Goal: Find specific page/section: Find specific page/section

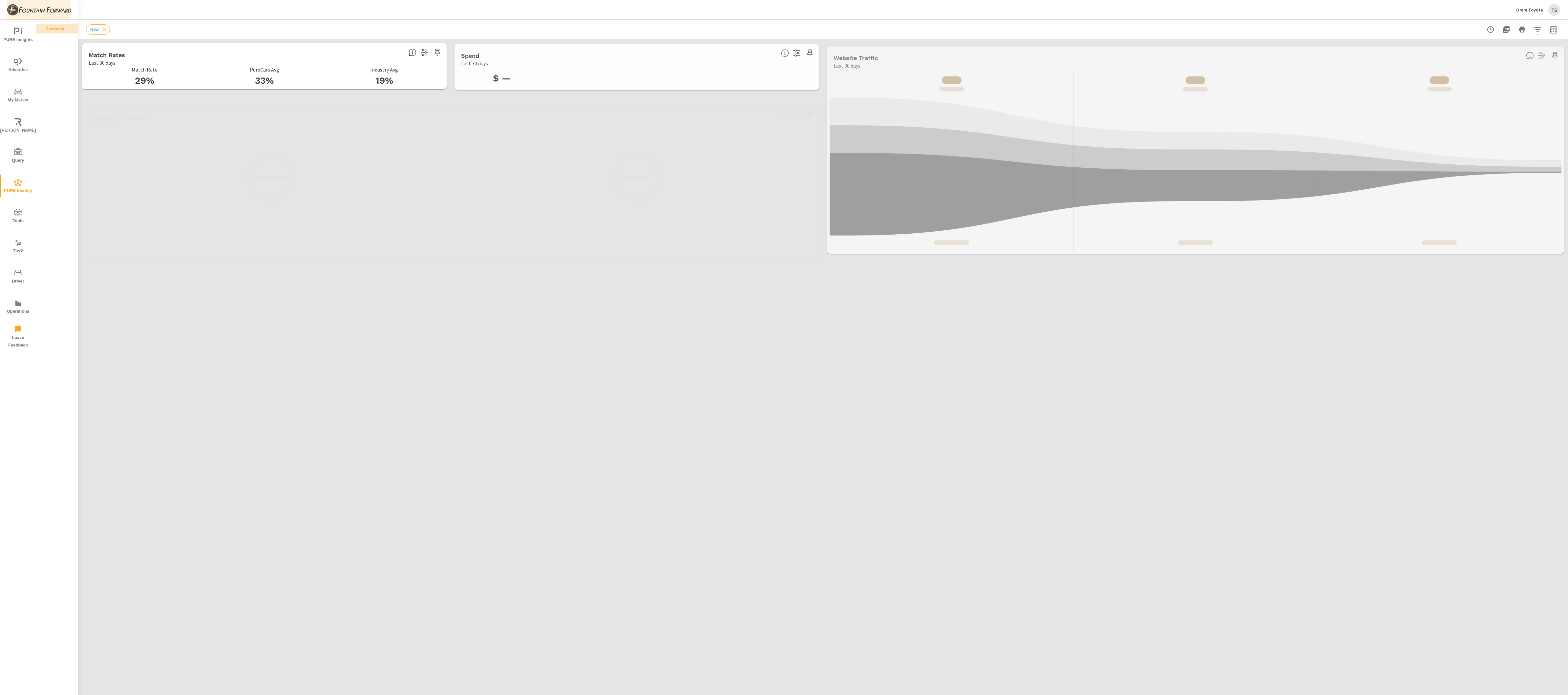
click at [56, 10] on img at bounding box center [39, 10] width 64 height 26
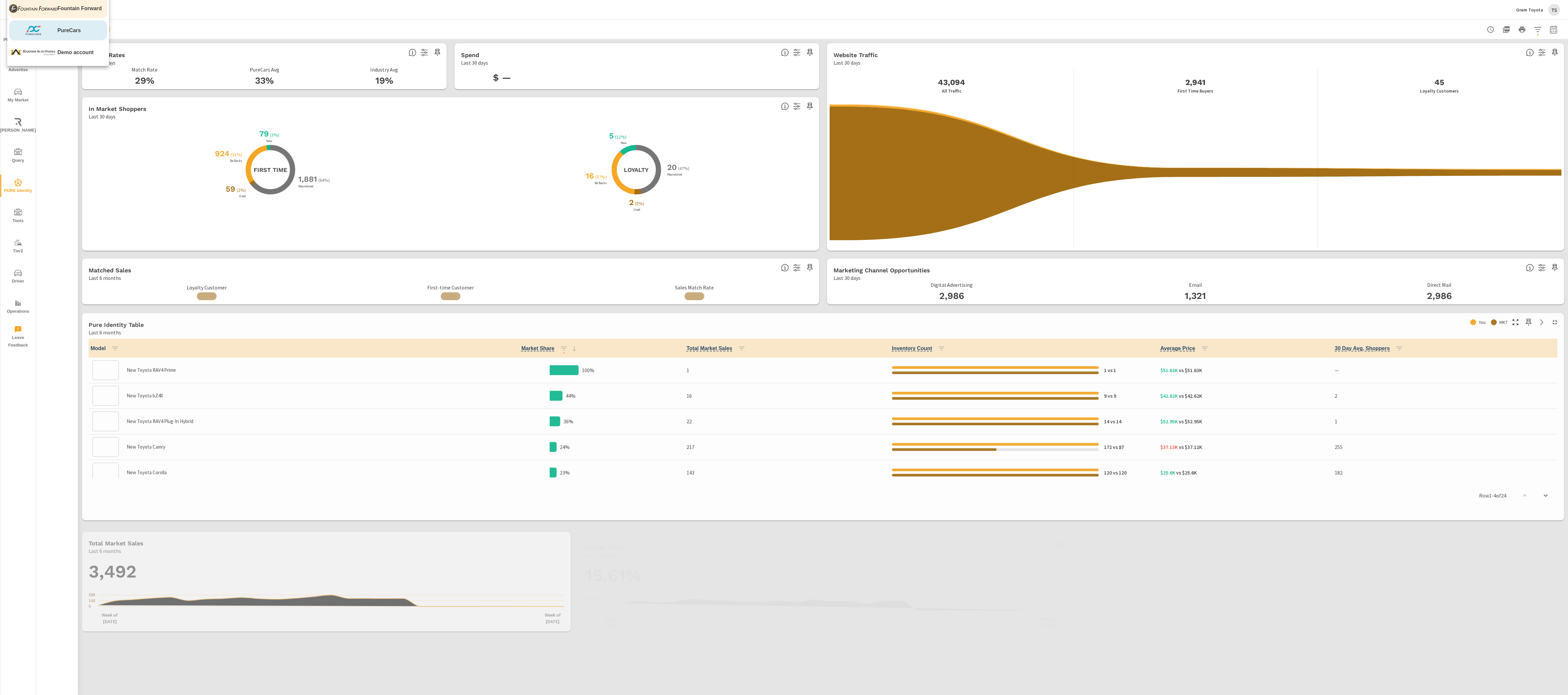
scroll to position [1, 0]
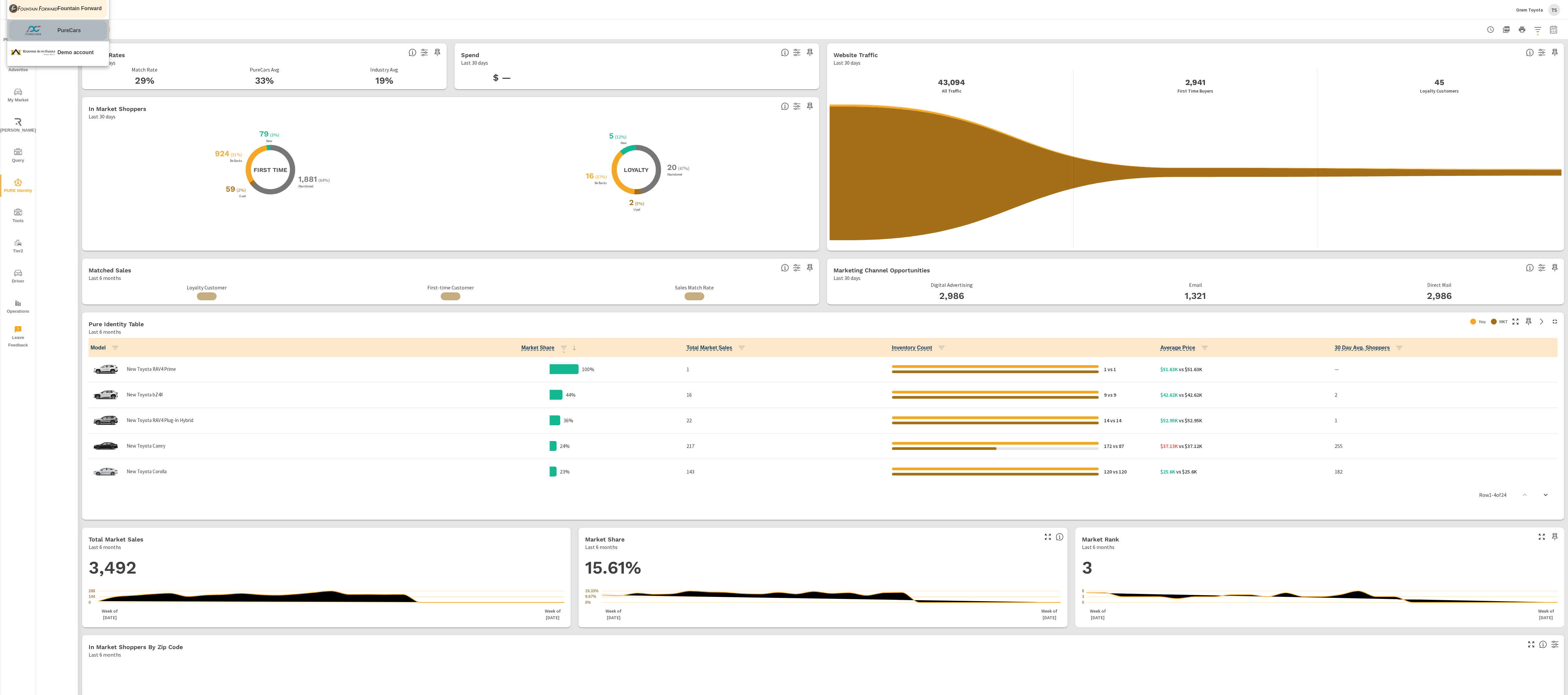
click at [69, 37] on div "PureCars" at bounding box center [58, 30] width 98 height 20
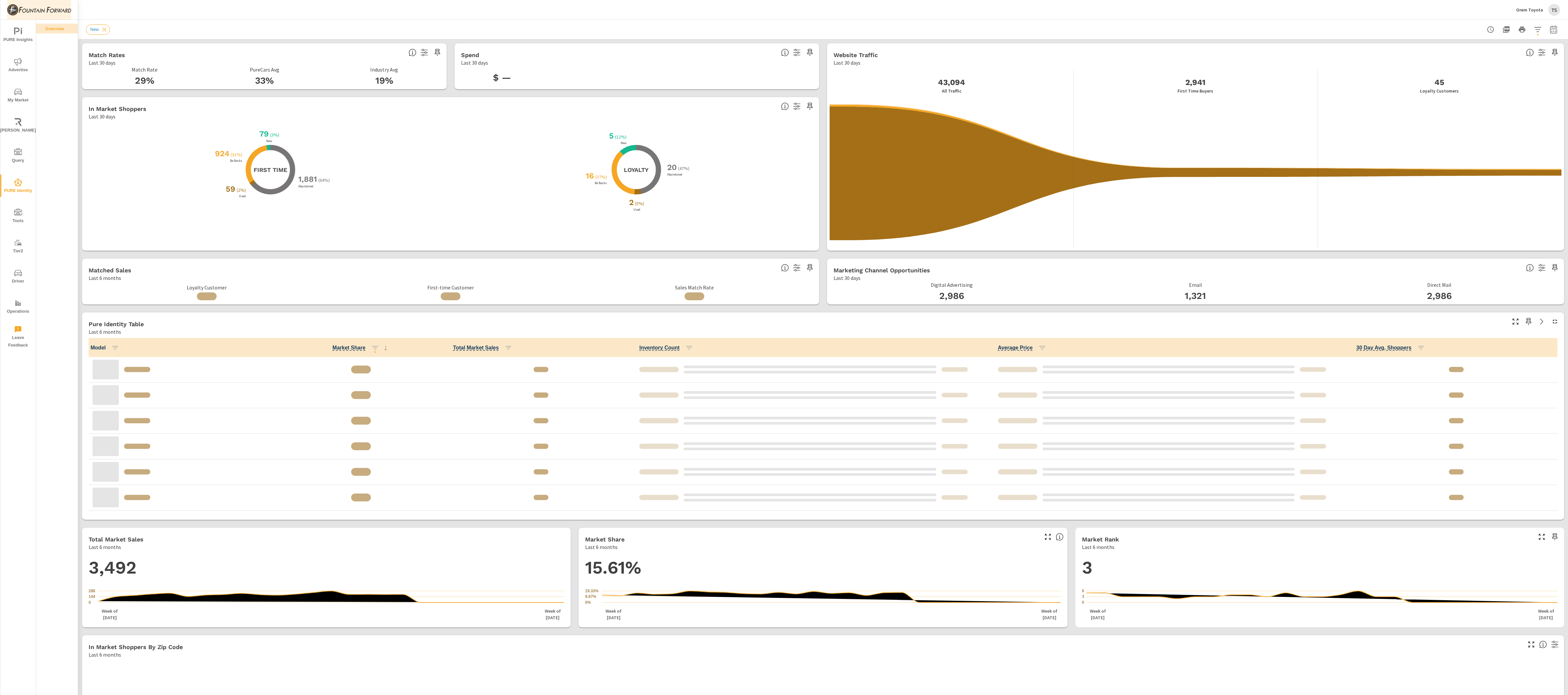
click at [13, 9] on img at bounding box center [39, 10] width 64 height 26
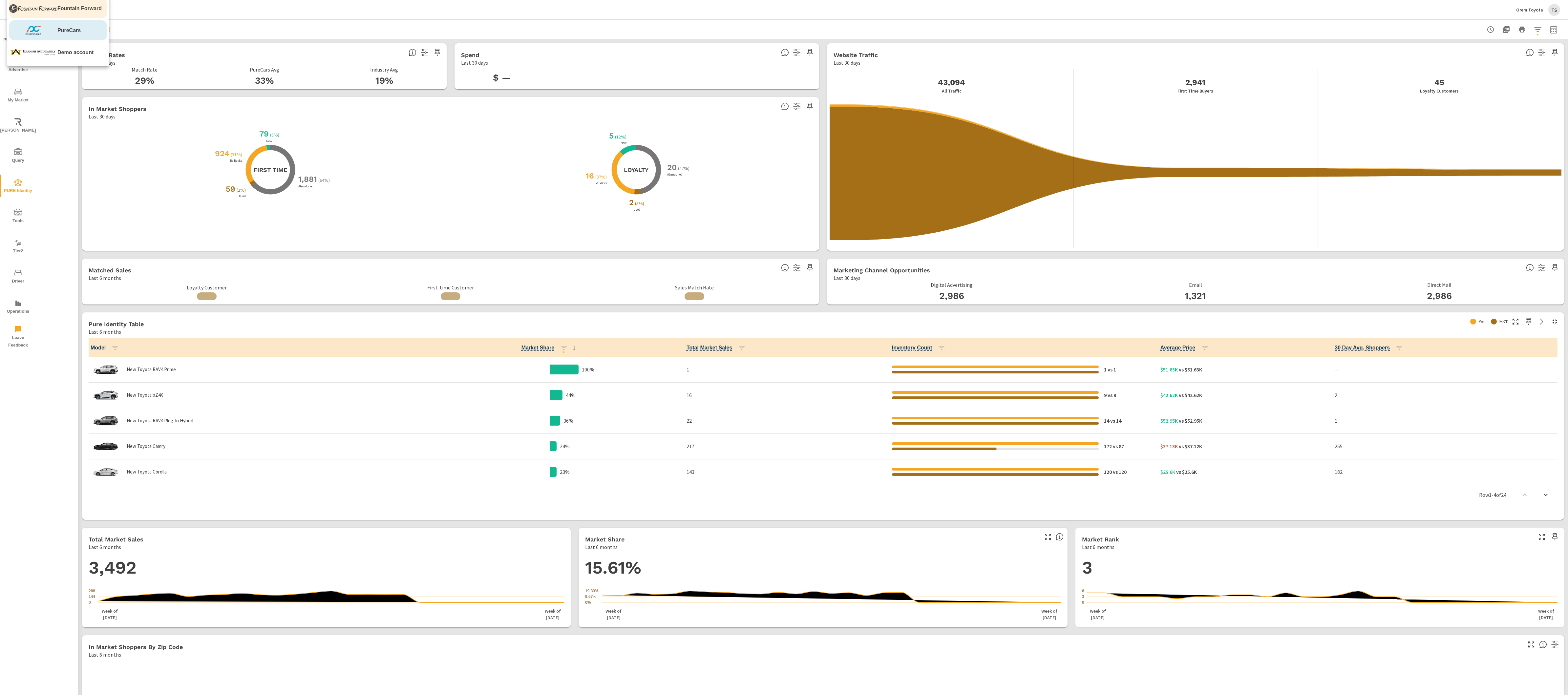
scroll to position [1, 0]
click at [30, 33] on img at bounding box center [33, 30] width 48 height 19
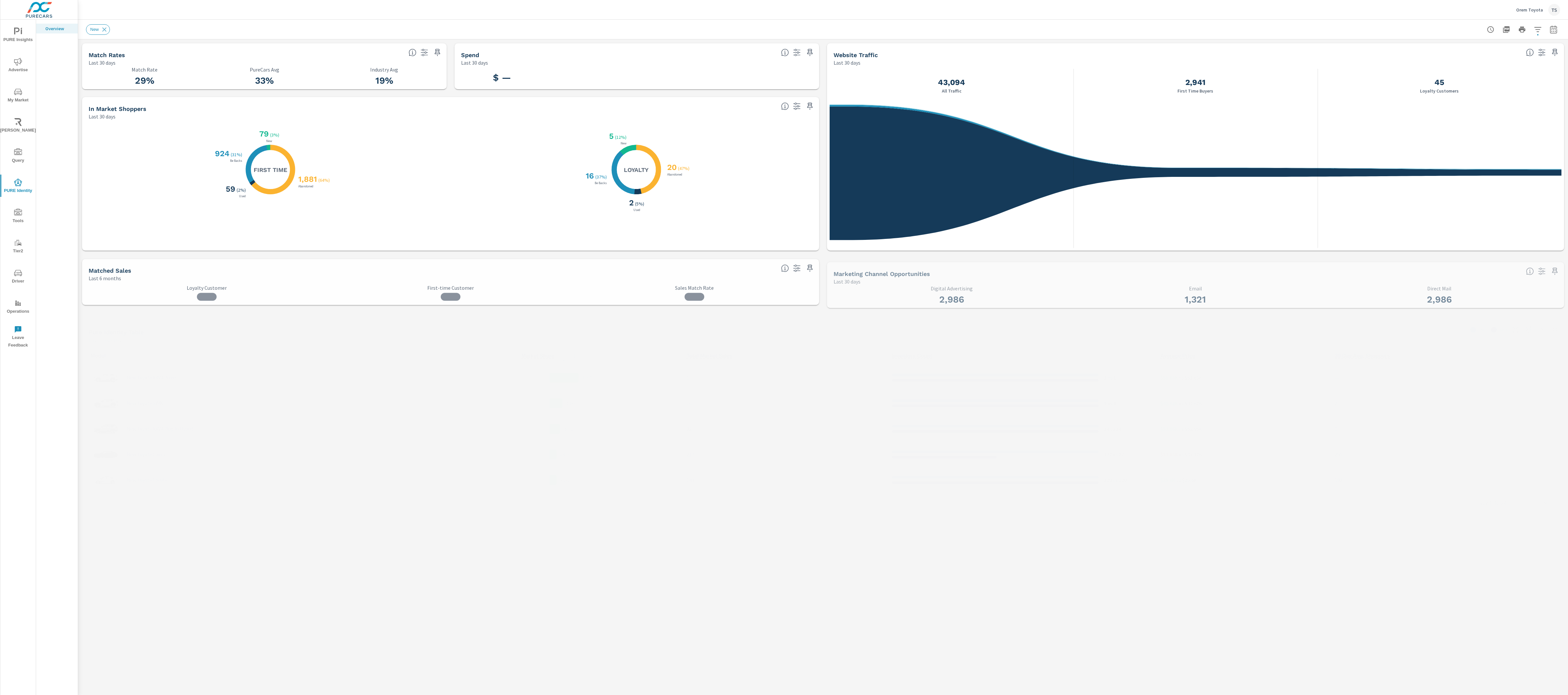
scroll to position [1, 0]
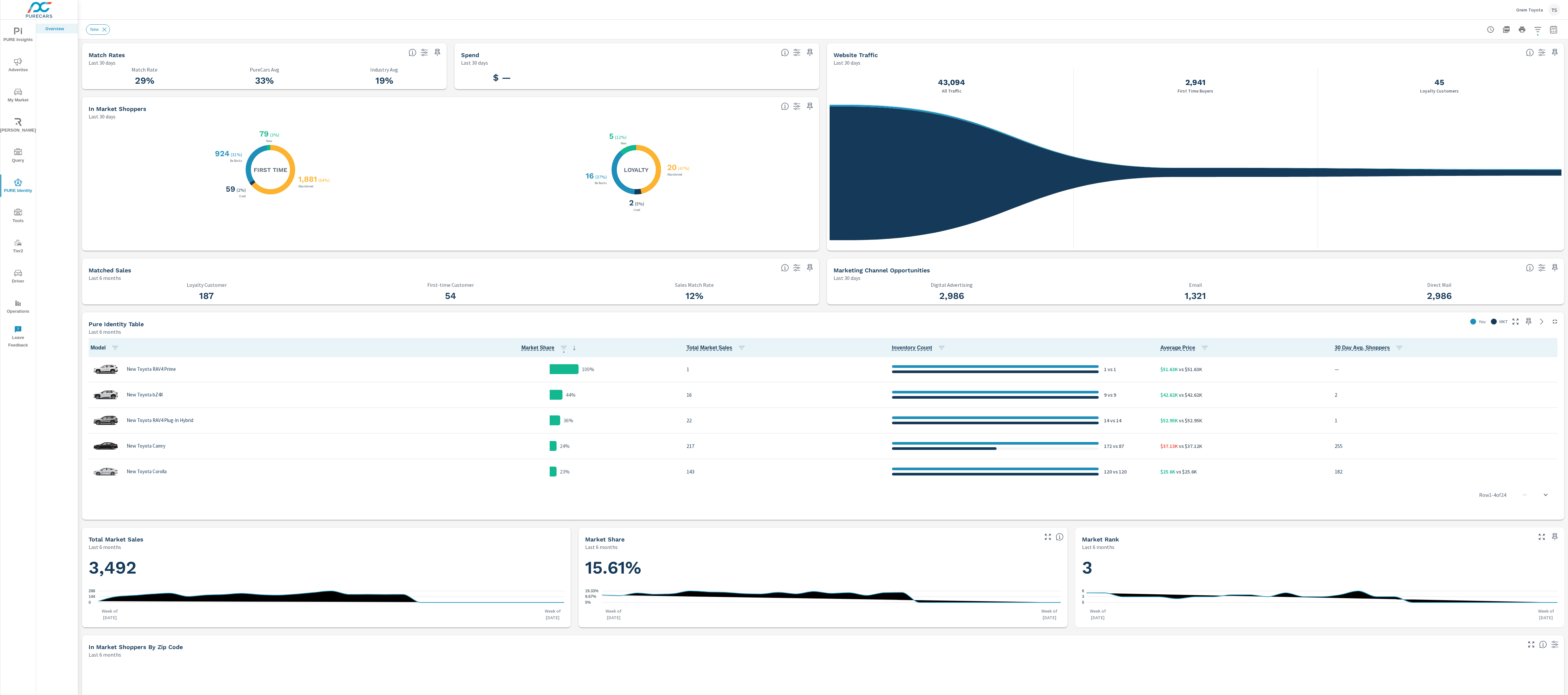
click at [1539, 11] on p "Orem Toyota" at bounding box center [1530, 10] width 27 height 6
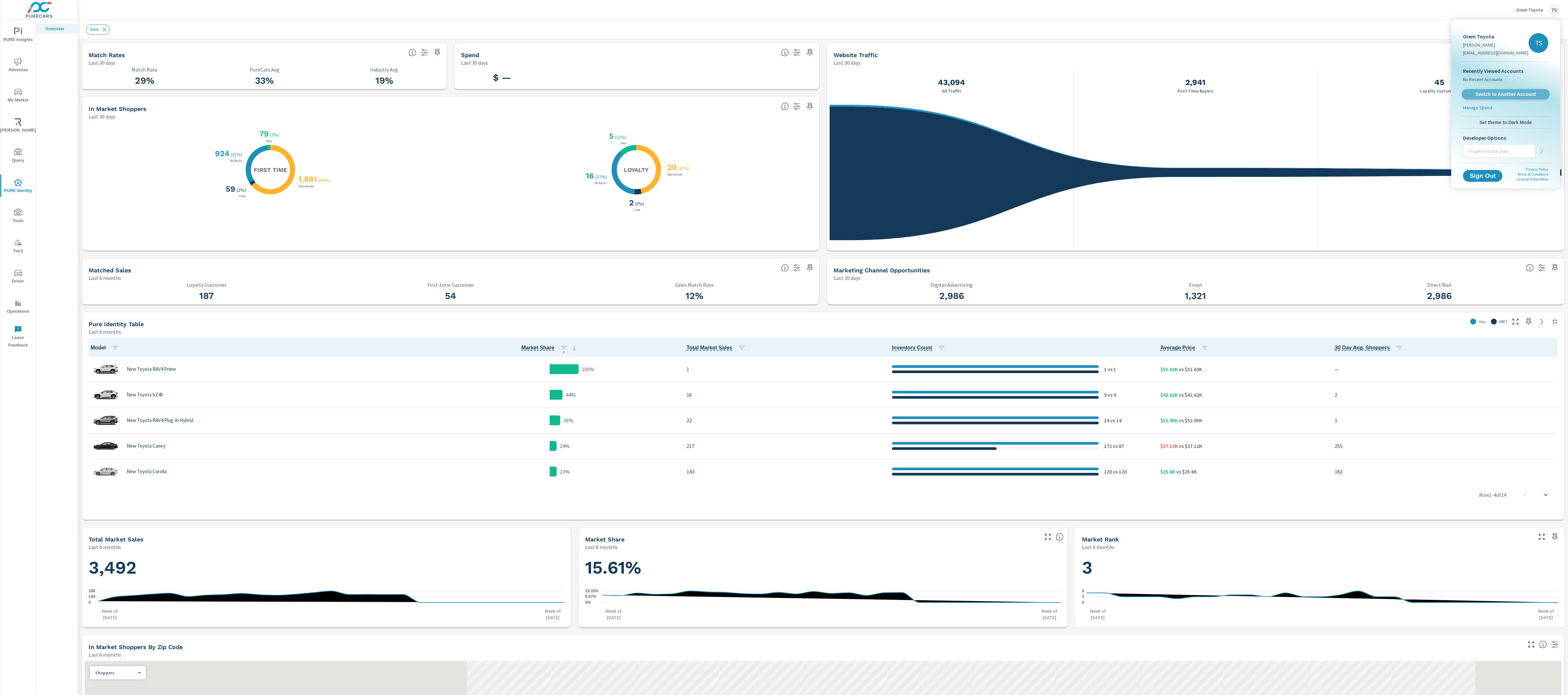
click at [1489, 93] on span "Switch to Another Account" at bounding box center [1505, 94] width 80 height 6
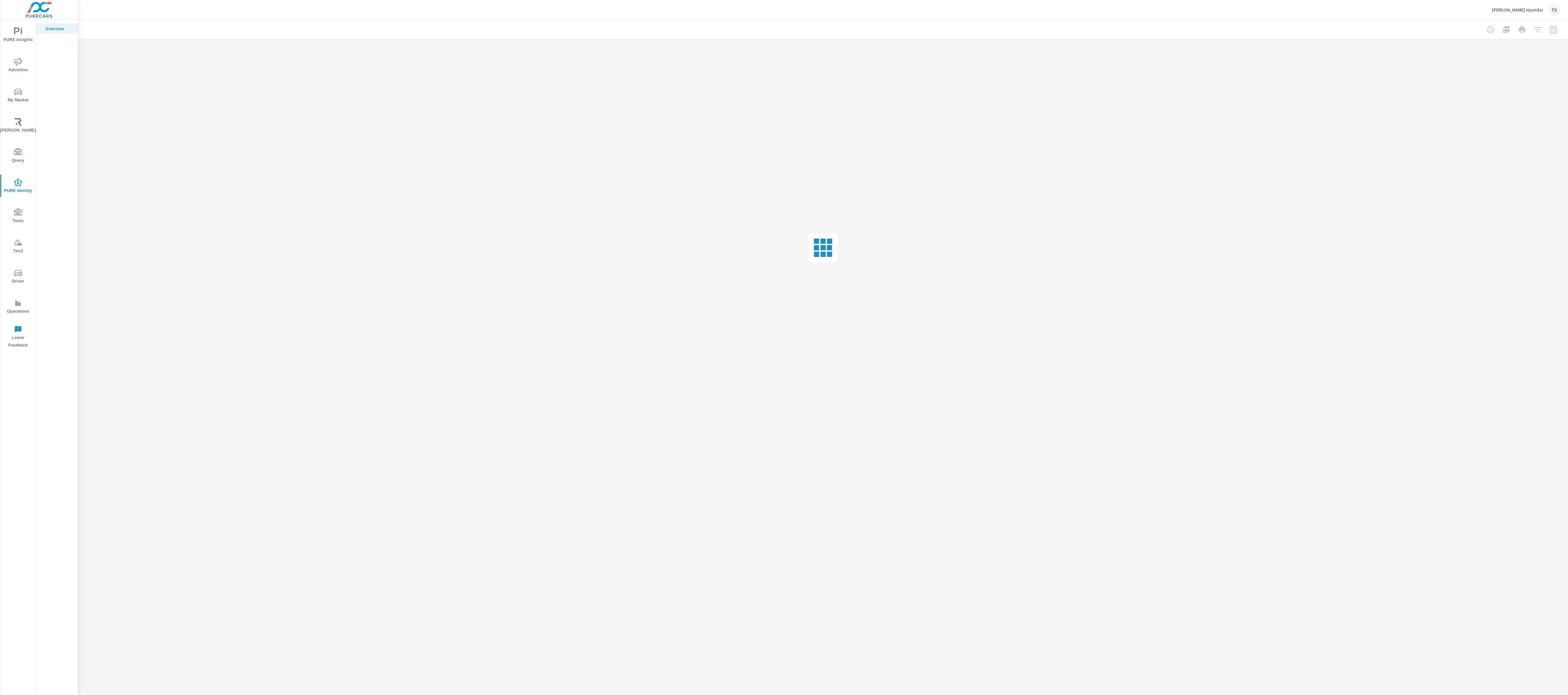
click at [12, 68] on span "Advertise" at bounding box center [18, 66] width 32 height 16
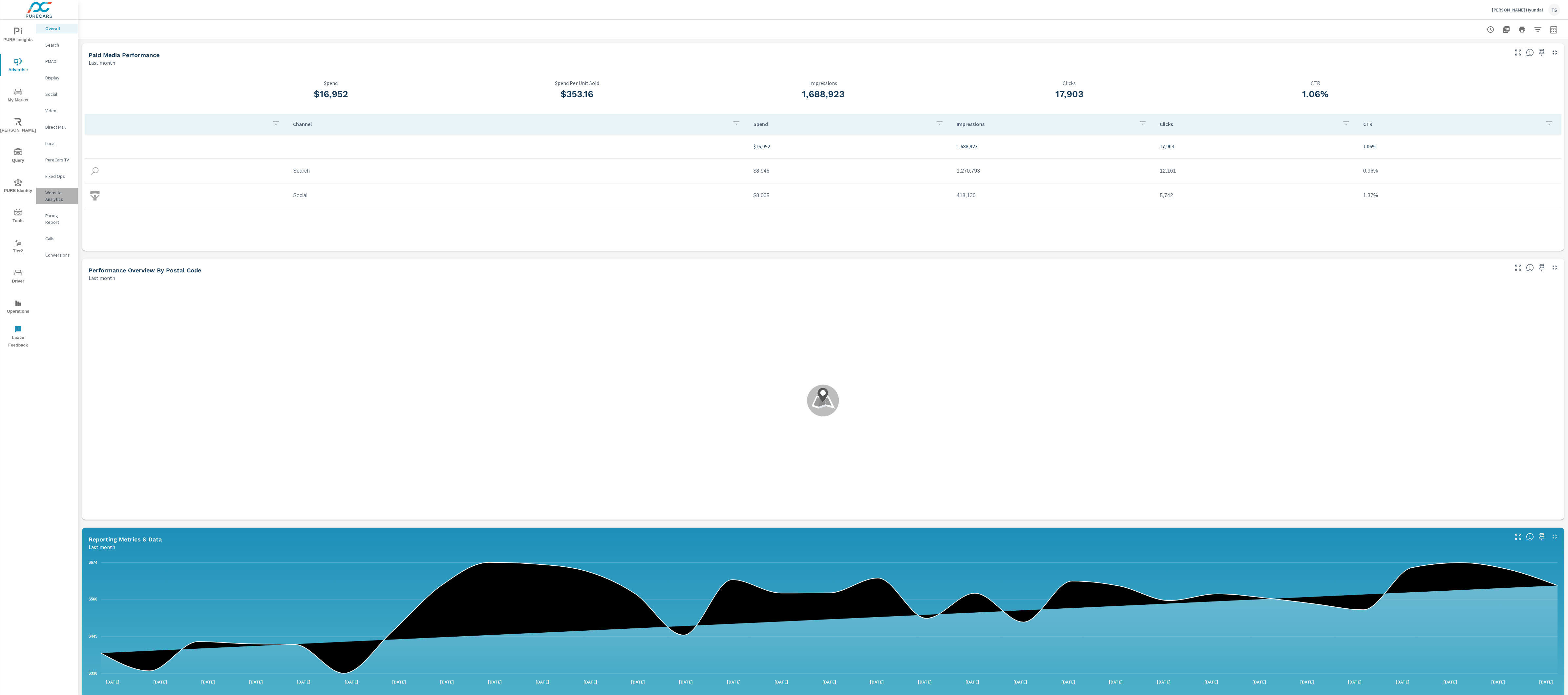
click at [61, 195] on p "Website Analytics" at bounding box center [58, 196] width 27 height 13
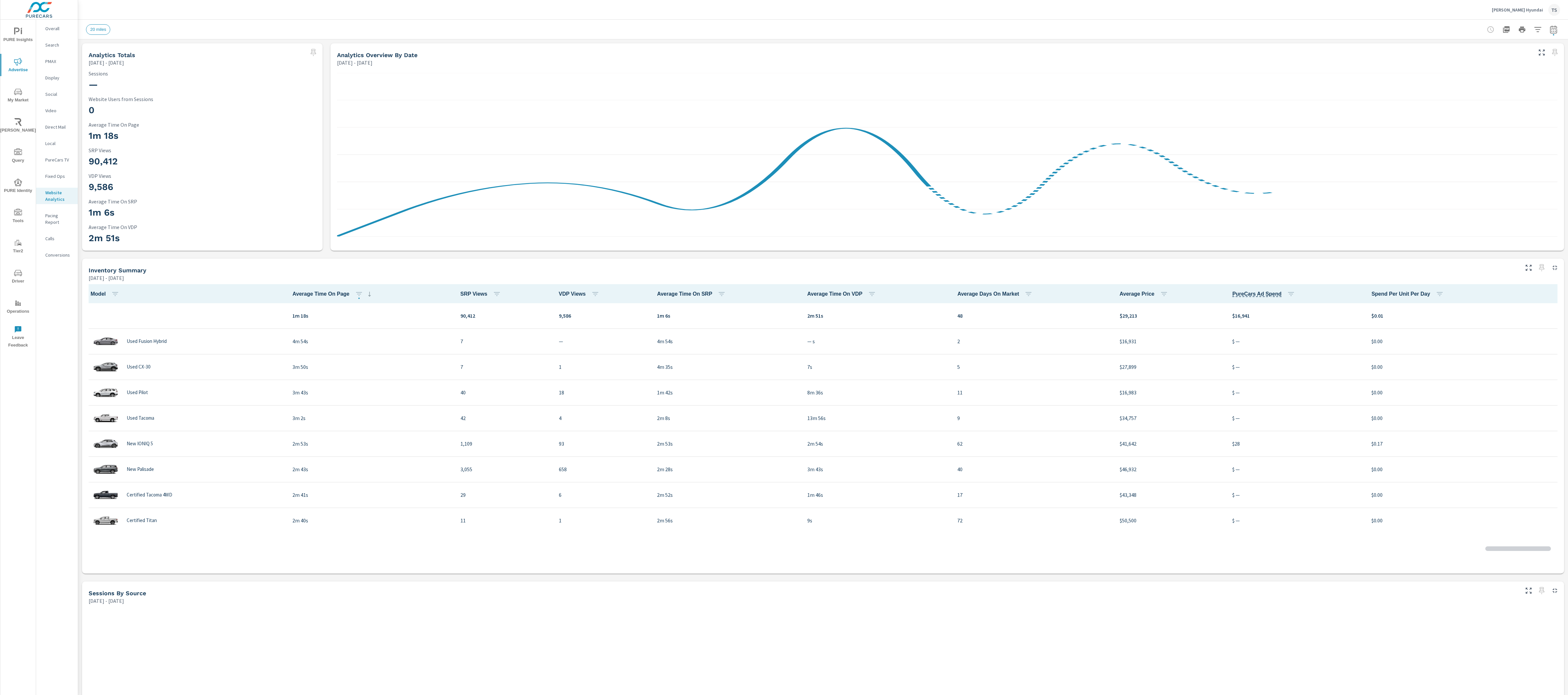
scroll to position [1, 0]
click at [1539, 33] on icon "button" at bounding box center [1538, 29] width 8 height 8
click at [1486, 83] on li "Condition" at bounding box center [1494, 83] width 100 height 16
click at [1479, 161] on li "Make" at bounding box center [1494, 158] width 100 height 16
click at [1472, 251] on span "Vehicle Year" at bounding box center [1468, 256] width 26 height 16
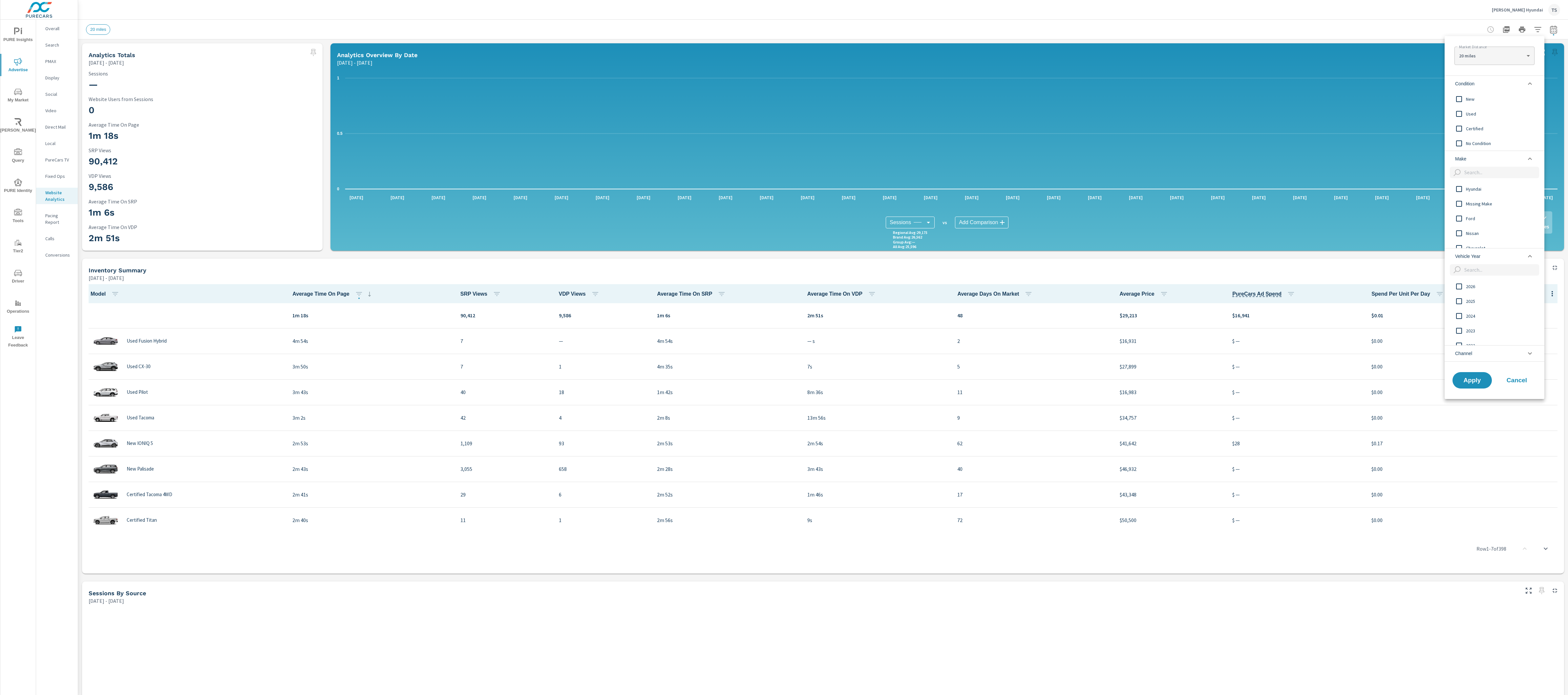
click at [1531, 10] on div at bounding box center [784, 348] width 1568 height 695
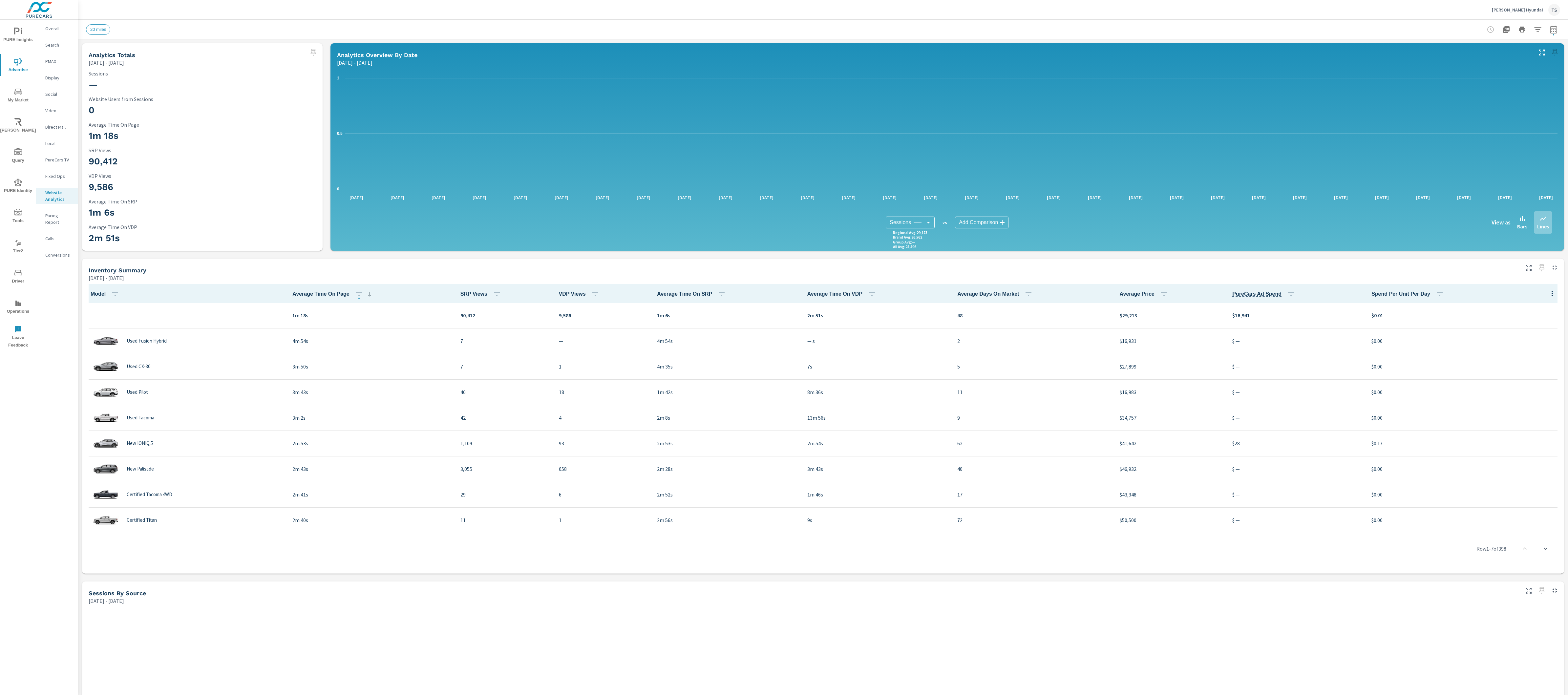
click at [1534, 7] on p "[PERSON_NAME] Hyundai" at bounding box center [1517, 10] width 51 height 6
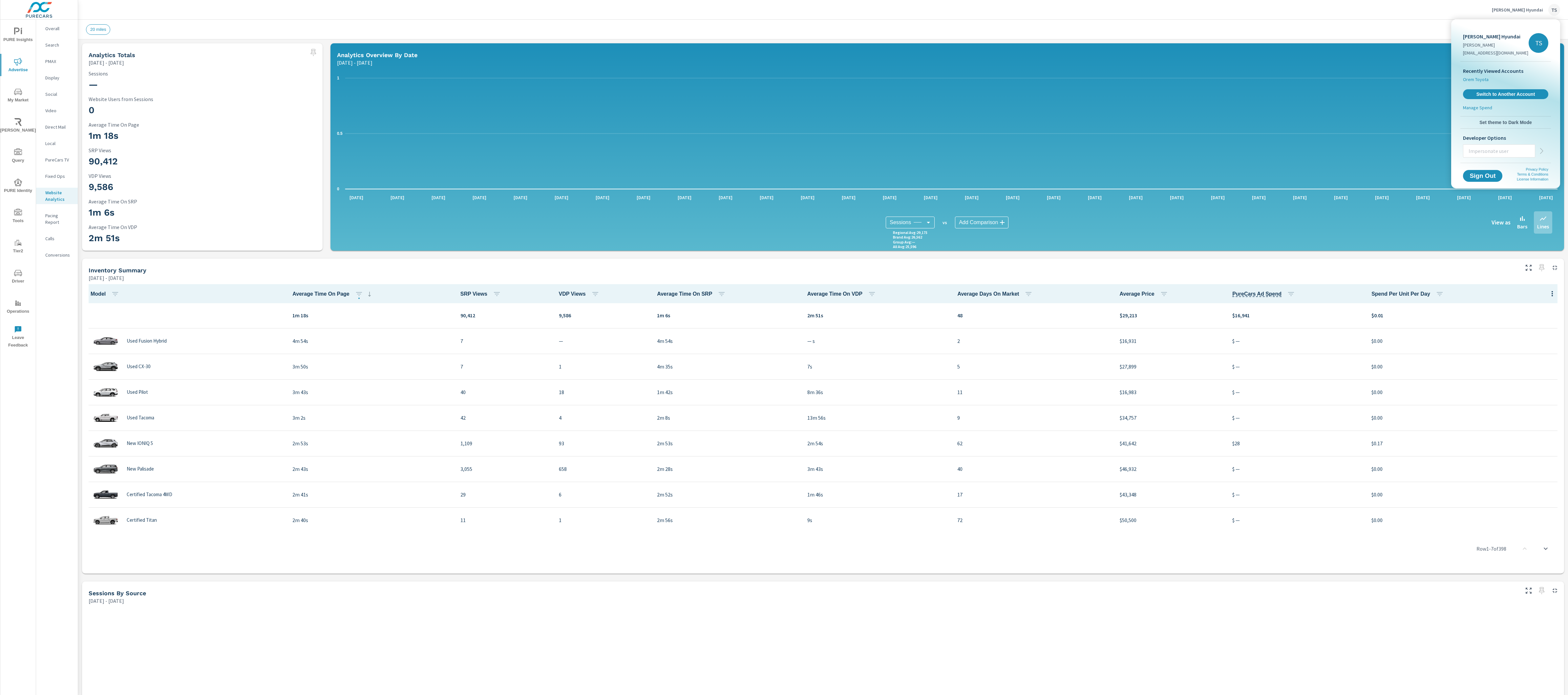
click at [1485, 77] on span "Orem Toyota" at bounding box center [1475, 79] width 26 height 7
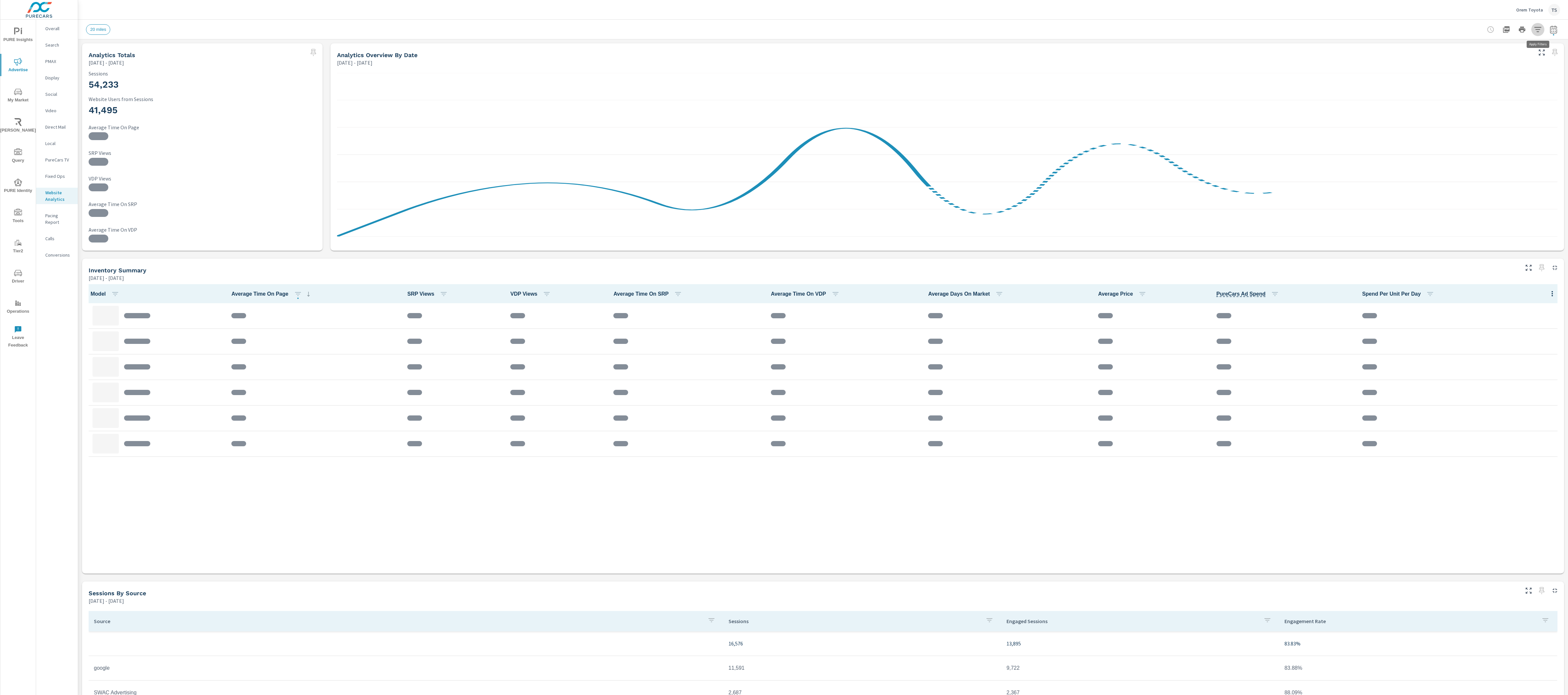
click at [1542, 27] on button "button" at bounding box center [1538, 30] width 13 height 13
drag, startPoint x: 1412, startPoint y: 71, endPoint x: 1465, endPoint y: 51, distance: 56.6
click at [1414, 69] on div at bounding box center [784, 348] width 1568 height 695
click at [1529, 4] on div "Orem Toyota TS" at bounding box center [1538, 9] width 44 height 12
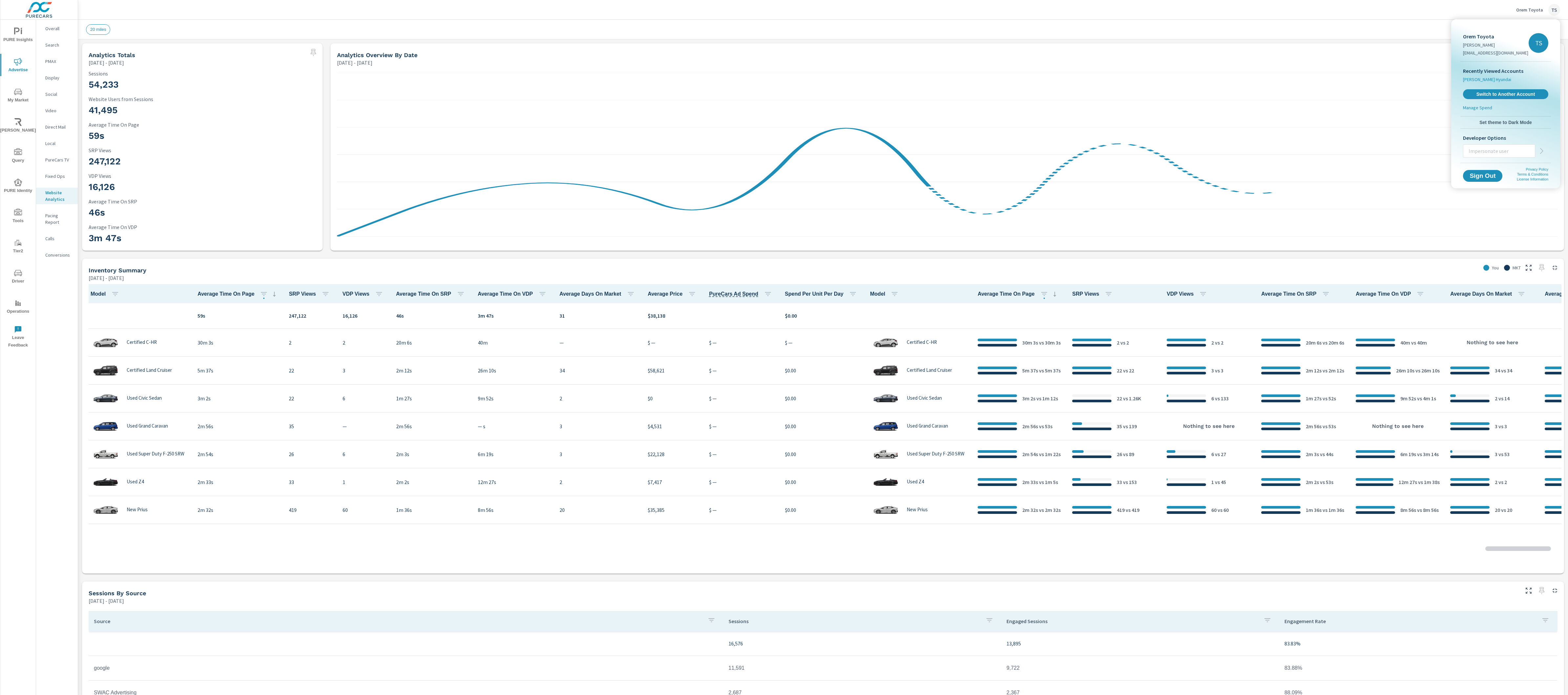
click at [1489, 77] on span "[PERSON_NAME] Hyundai" at bounding box center [1486, 79] width 48 height 7
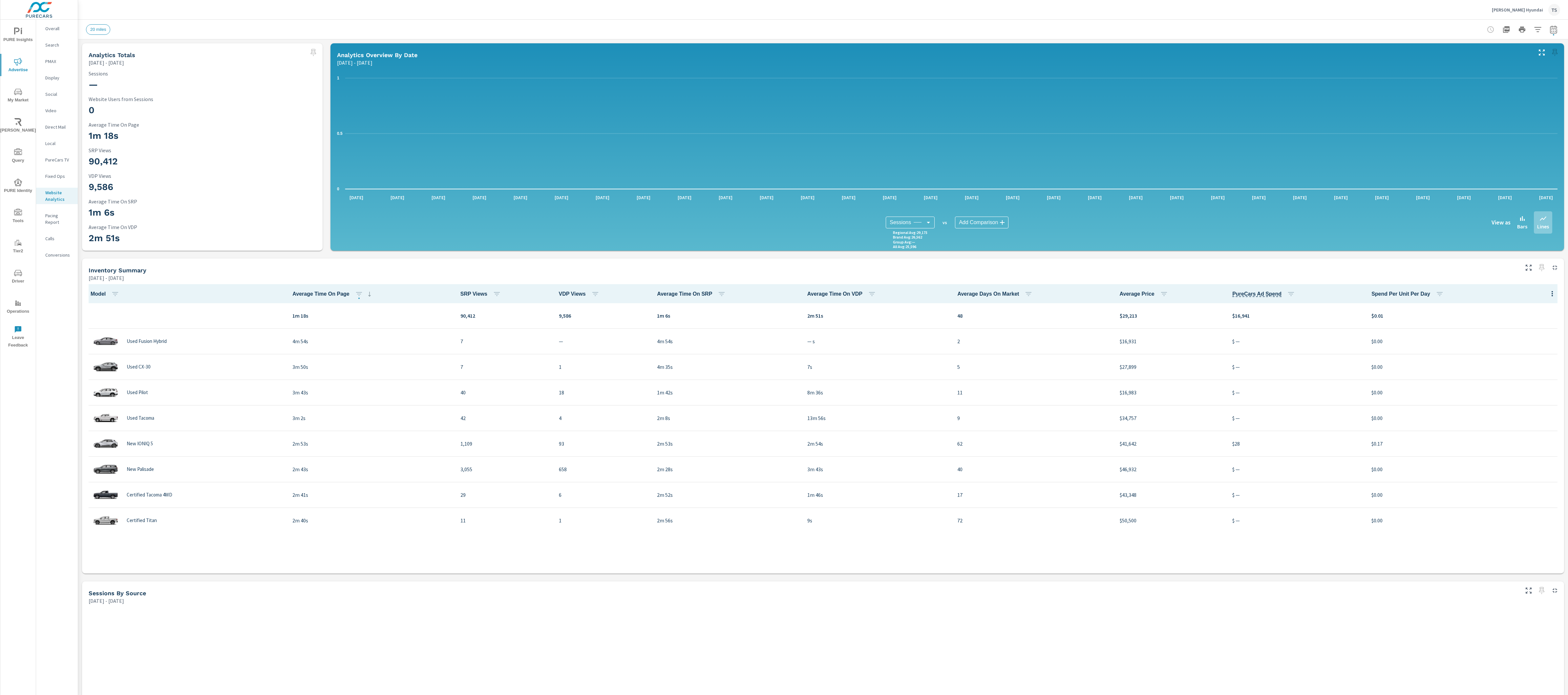
scroll to position [1, 0]
click at [15, 270] on icon "nav menu" at bounding box center [18, 273] width 8 height 8
